Goal: Information Seeking & Learning: Learn about a topic

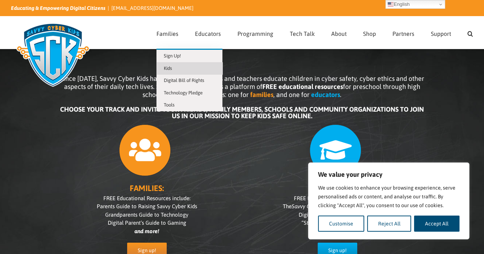
click at [171, 66] on span "Kids" at bounding box center [168, 68] width 8 height 5
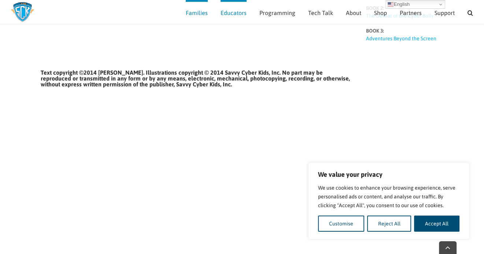
scroll to position [390, 0]
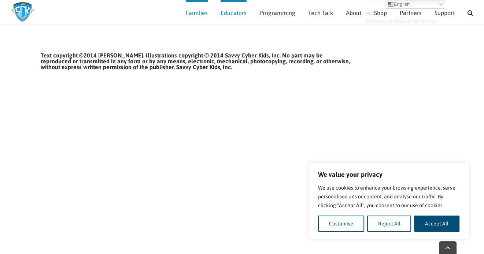
click at [398, 117] on div "Read The Savvy Cyber Kids At Home Book Series! Introducing the Savvy Cyber Kids…" at bounding box center [242, 152] width 403 height 895
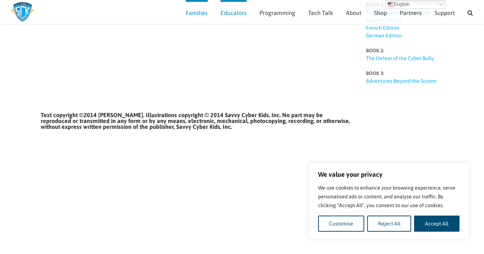
scroll to position [0, 0]
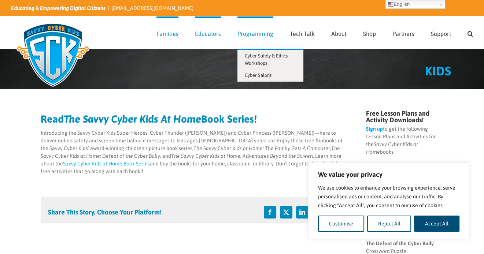
click at [246, 32] on span "Programming" at bounding box center [256, 34] width 36 height 6
